Goal: Communication & Community: Answer question/provide support

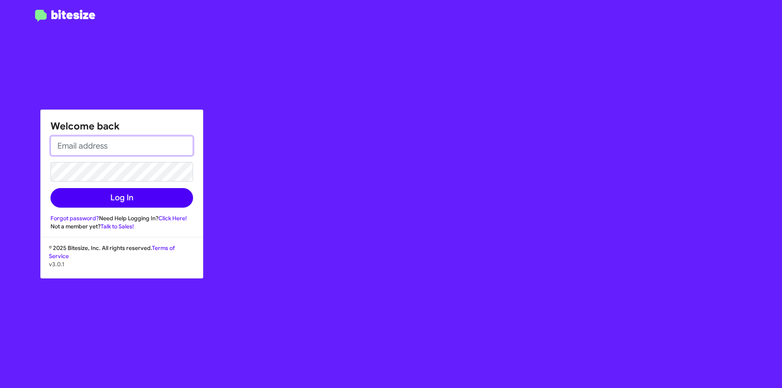
type input "[EMAIL_ADDRESS][DOMAIN_NAME]"
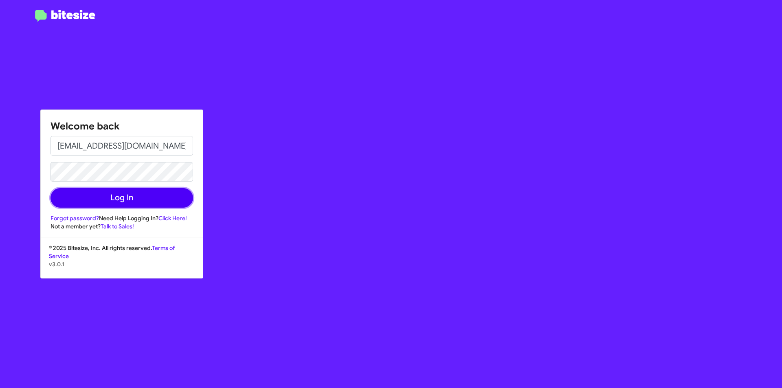
click at [114, 192] on button "Log In" at bounding box center [122, 198] width 143 height 20
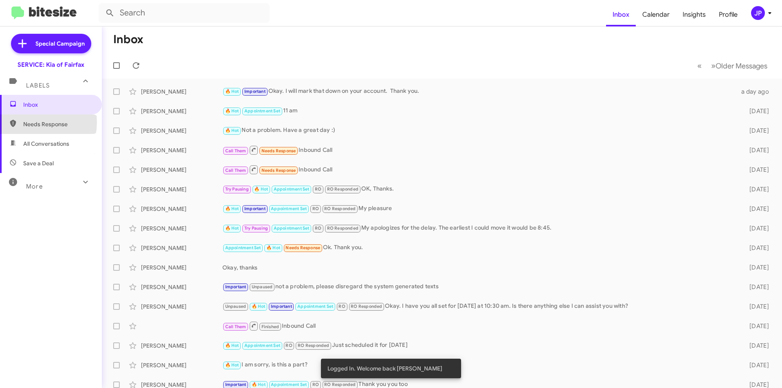
click at [31, 123] on span "Needs Response" at bounding box center [57, 124] width 69 height 8
type input "in:needs-response"
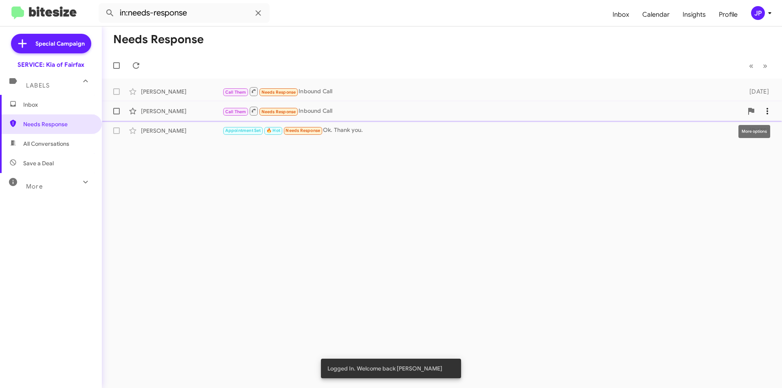
click at [773, 112] on span at bounding box center [767, 111] width 16 height 10
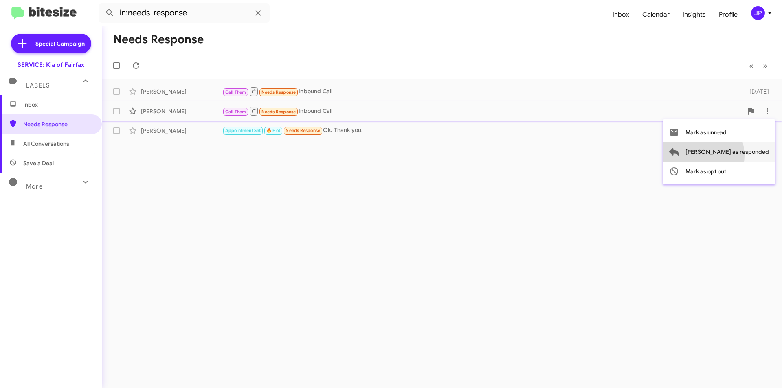
click at [731, 156] on span "[PERSON_NAME] as responded" at bounding box center [728, 152] width 84 height 20
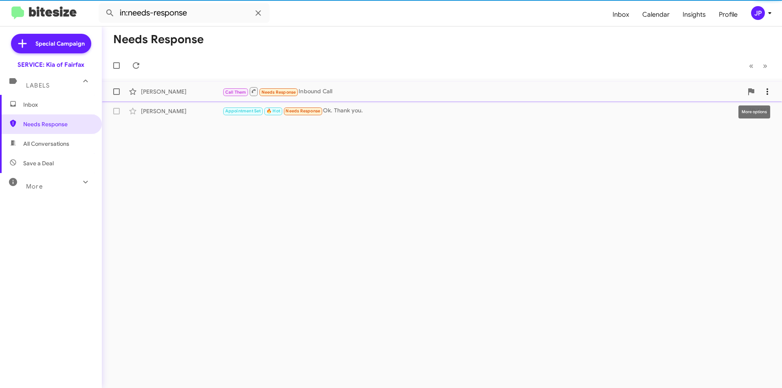
click at [775, 90] on span at bounding box center [767, 92] width 16 height 10
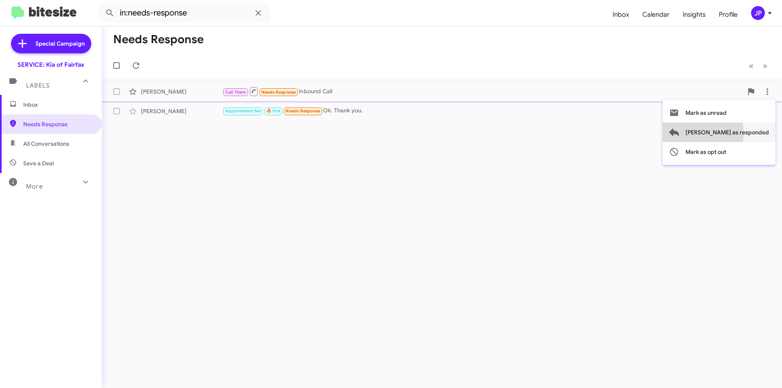
drag, startPoint x: 727, startPoint y: 134, endPoint x: 674, endPoint y: 123, distance: 53.6
click at [726, 133] on span "[PERSON_NAME] as responded" at bounding box center [728, 133] width 84 height 20
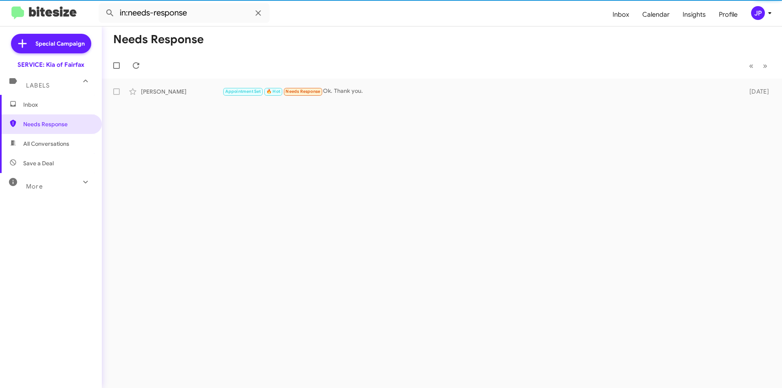
click at [588, 114] on div "Needs Response « Previous » Next [PERSON_NAME] Appointment Set 🔥 Hot Needs Resp…" at bounding box center [442, 207] width 680 height 362
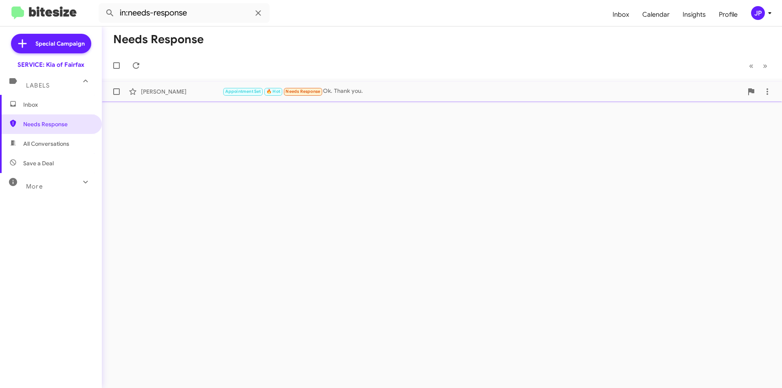
click at [565, 98] on div "[PERSON_NAME] Appointment Set 🔥 Hot Needs Response Ok. Thank you. [DATE]" at bounding box center [441, 92] width 667 height 16
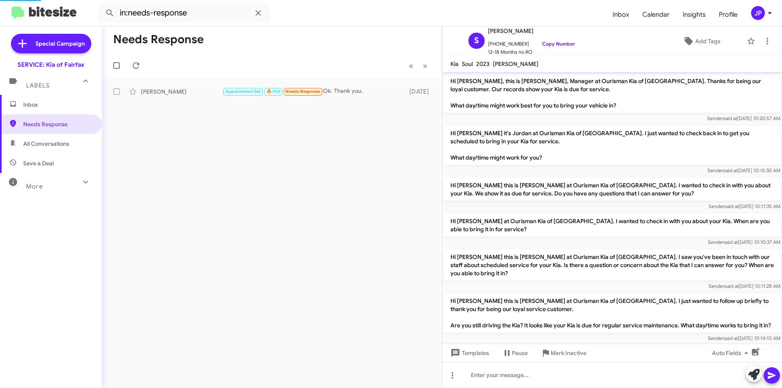
scroll to position [271, 0]
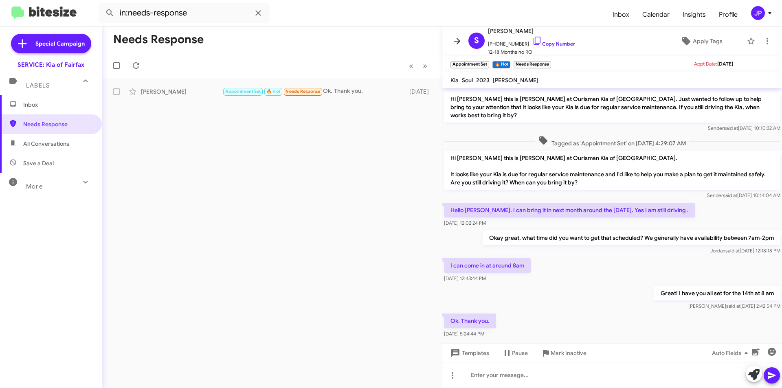
click at [453, 40] on icon at bounding box center [457, 41] width 10 height 10
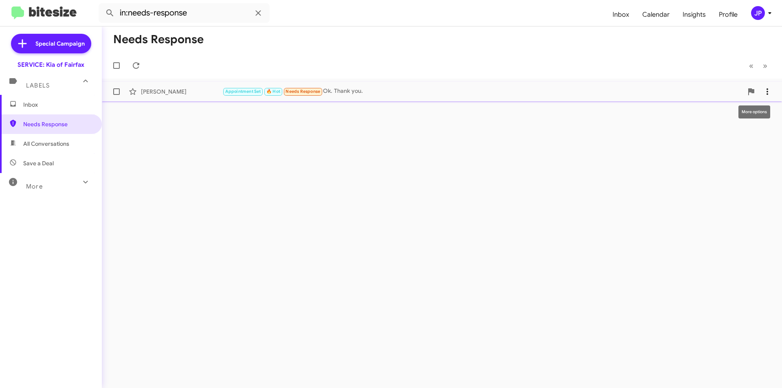
click at [766, 95] on icon at bounding box center [768, 92] width 10 height 10
click at [722, 132] on span "[PERSON_NAME] as responded" at bounding box center [728, 133] width 84 height 20
